Goal: Navigation & Orientation: Find specific page/section

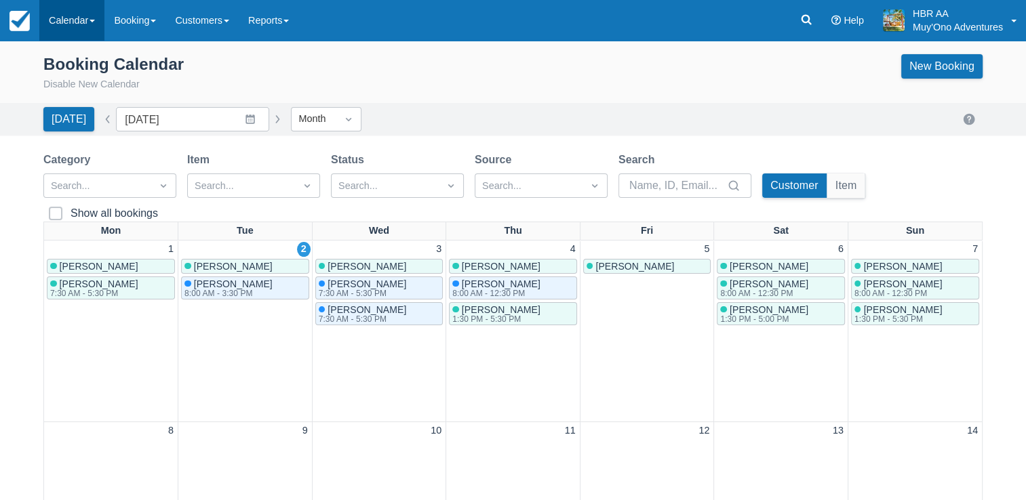
click at [58, 18] on link "Calendar" at bounding box center [71, 20] width 65 height 41
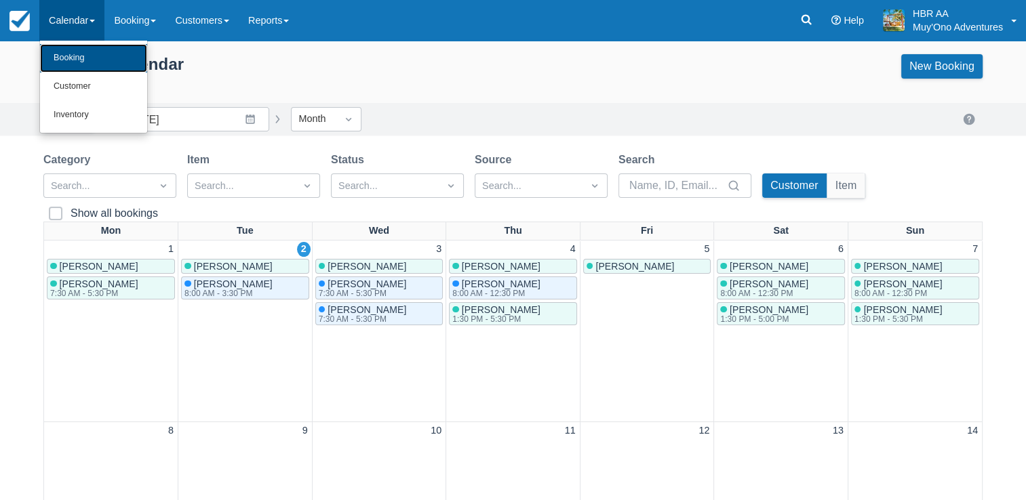
click at [86, 55] on link "Booking" at bounding box center [93, 58] width 107 height 28
